Goal: Transaction & Acquisition: Purchase product/service

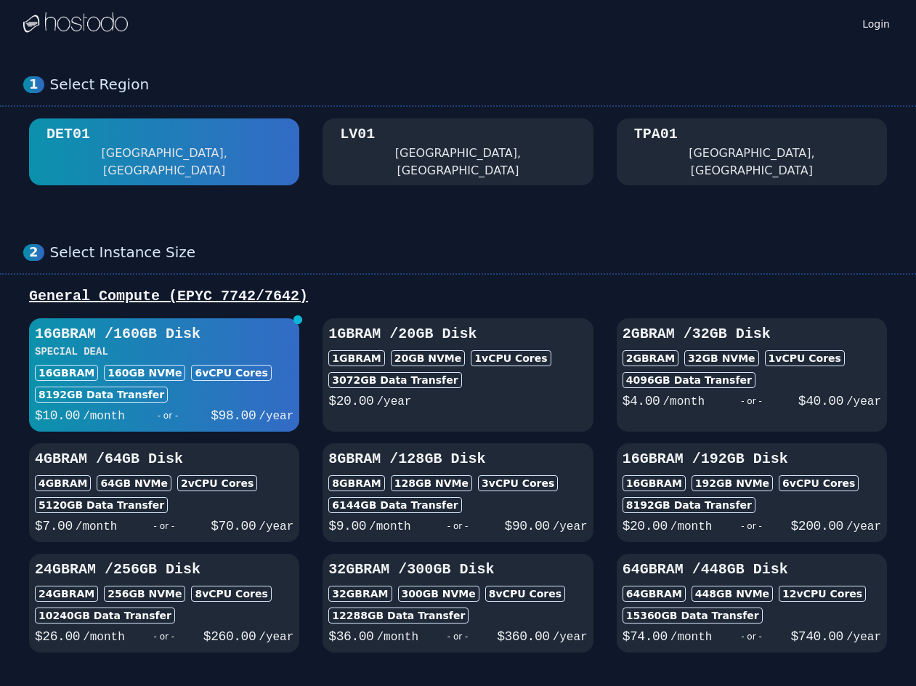
click at [282, 589] on div "24GB RAM / 256 GB Disk 24GB RAM 256 GB NVMe 8 vCPU Cores 10240 GB Data Transfer…" at bounding box center [164, 602] width 270 height 87
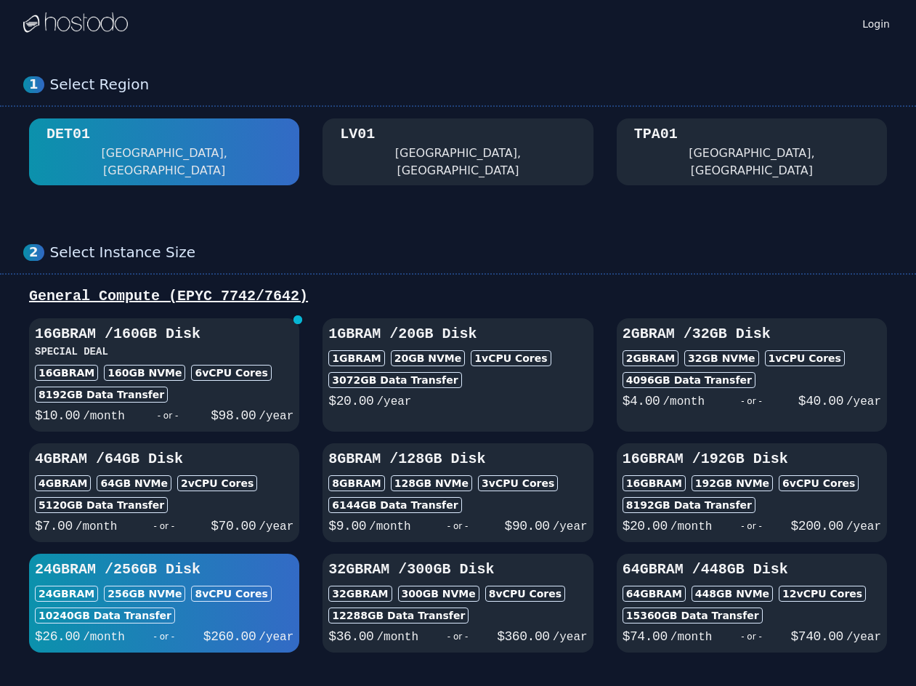
click at [92, 27] on img at bounding box center [75, 23] width 105 height 22
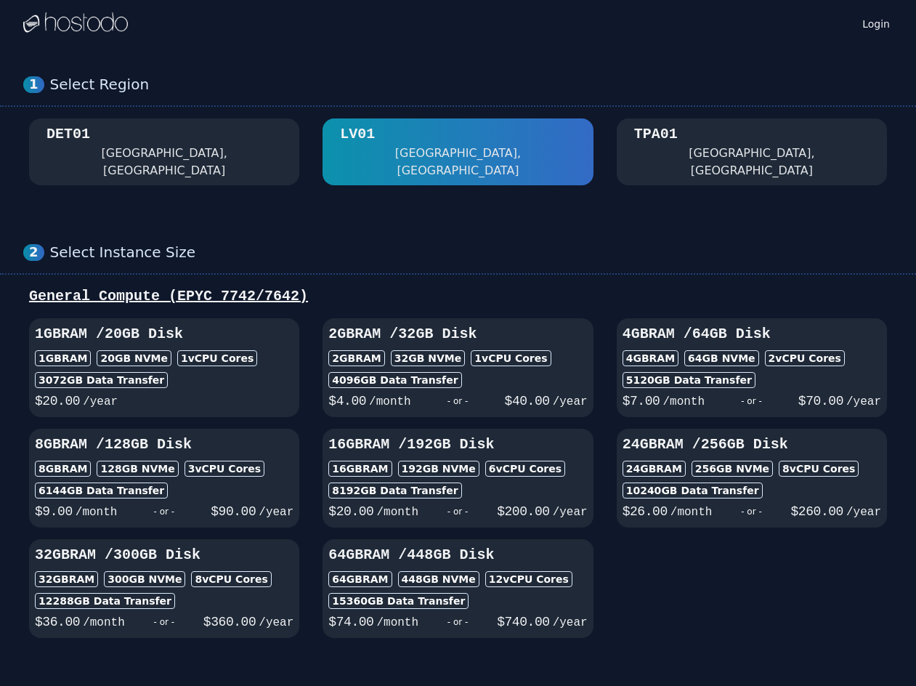
click at [238, 372] on div "3072 GB Data Transfer" at bounding box center [164, 380] width 259 height 16
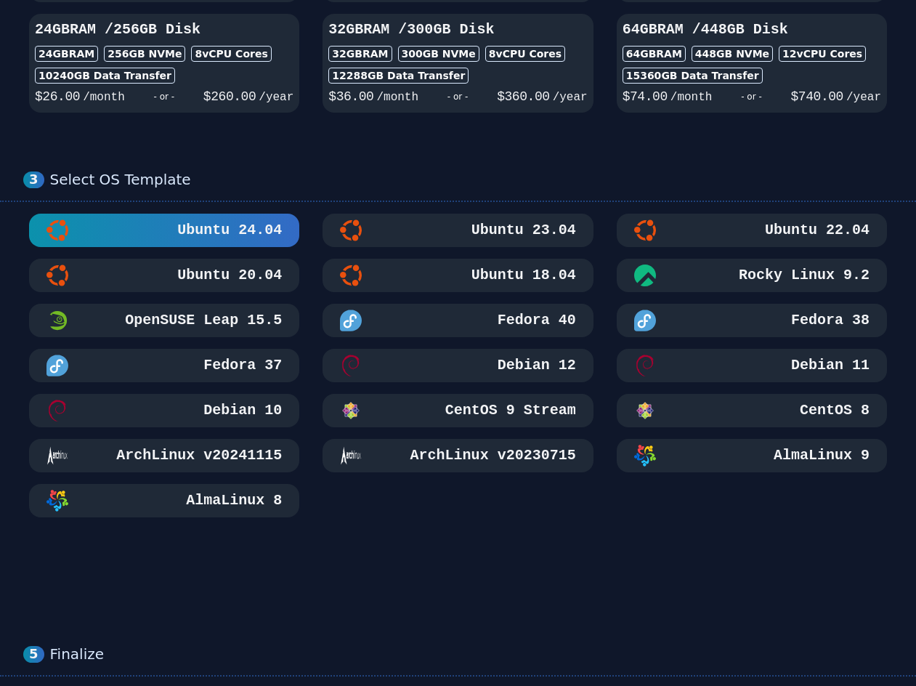
scroll to position [31, 0]
